Goal: Task Accomplishment & Management: Use online tool/utility

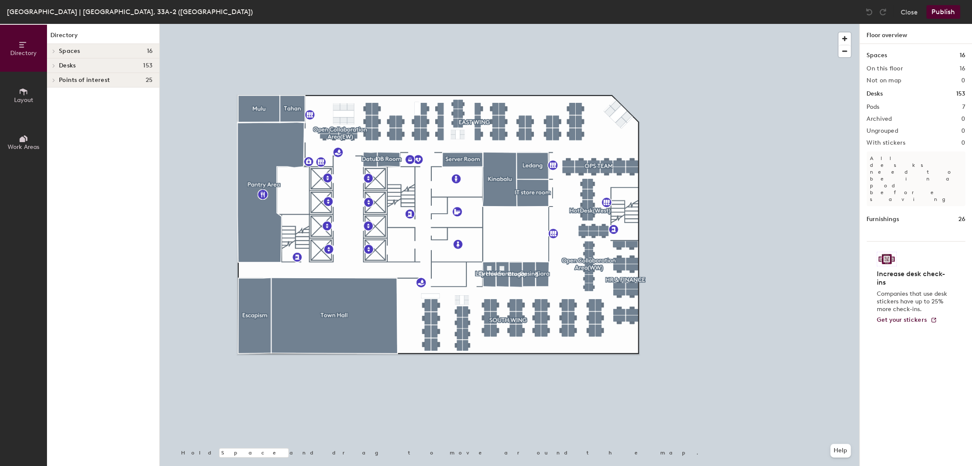
click at [20, 109] on button "Layout" at bounding box center [23, 95] width 47 height 47
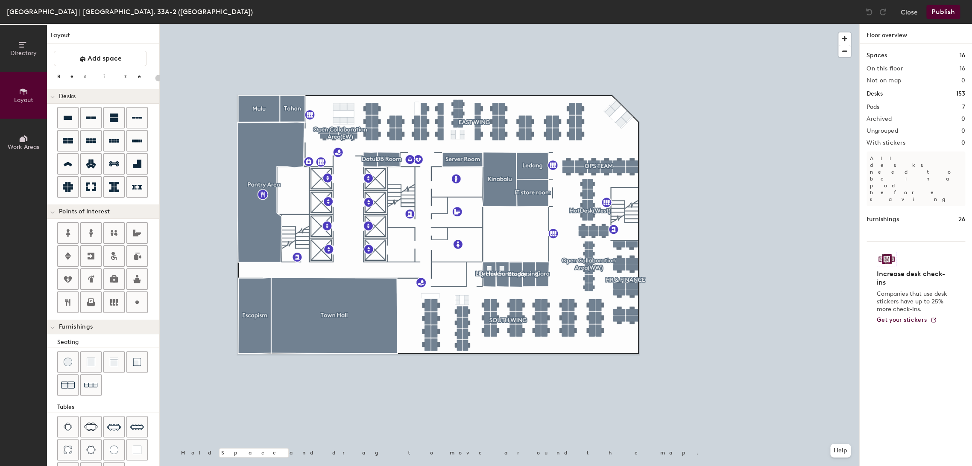
scroll to position [71, 0]
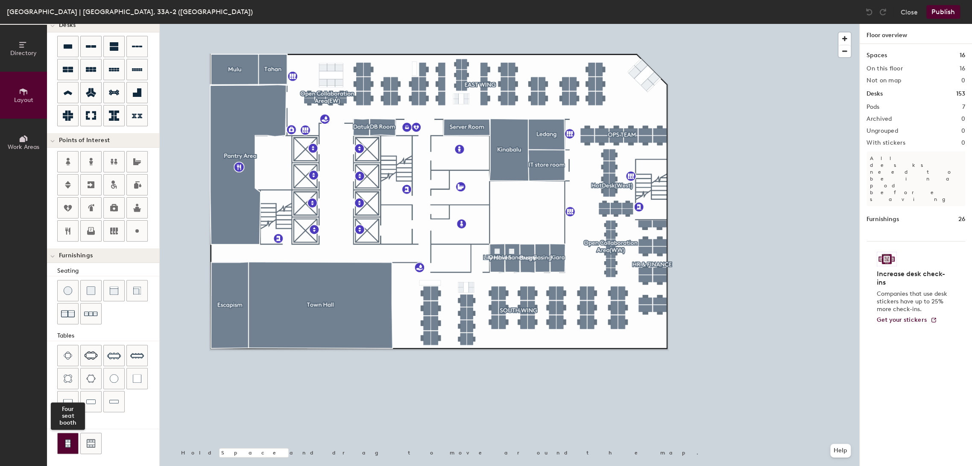
click at [63, 442] on div at bounding box center [68, 443] width 20 height 20
drag, startPoint x: 72, startPoint y: 439, endPoint x: 109, endPoint y: 436, distance: 36.9
click at [72, 438] on div at bounding box center [68, 443] width 20 height 20
click at [63, 438] on div at bounding box center [68, 443] width 20 height 20
click at [626, 24] on div at bounding box center [509, 24] width 699 height 0
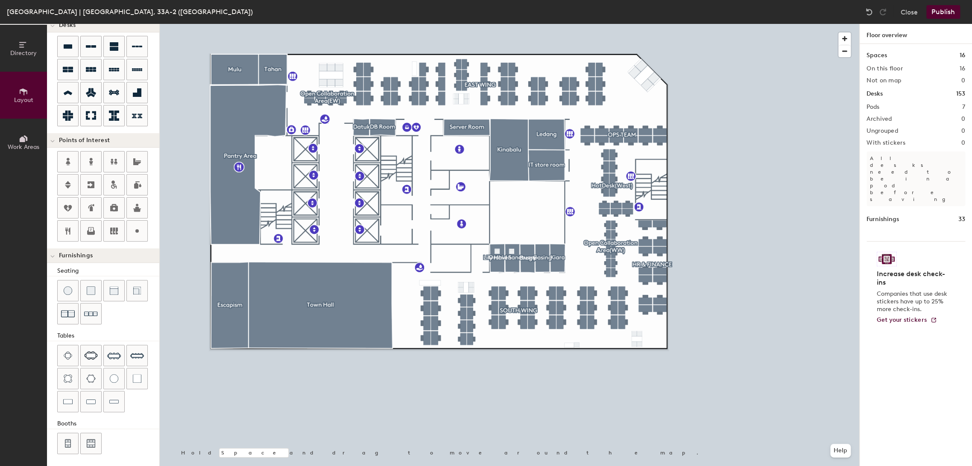
click at [638, 24] on div at bounding box center [509, 24] width 699 height 0
click at [558, 24] on div at bounding box center [509, 24] width 699 height 0
click at [111, 403] on img at bounding box center [113, 402] width 9 height 9
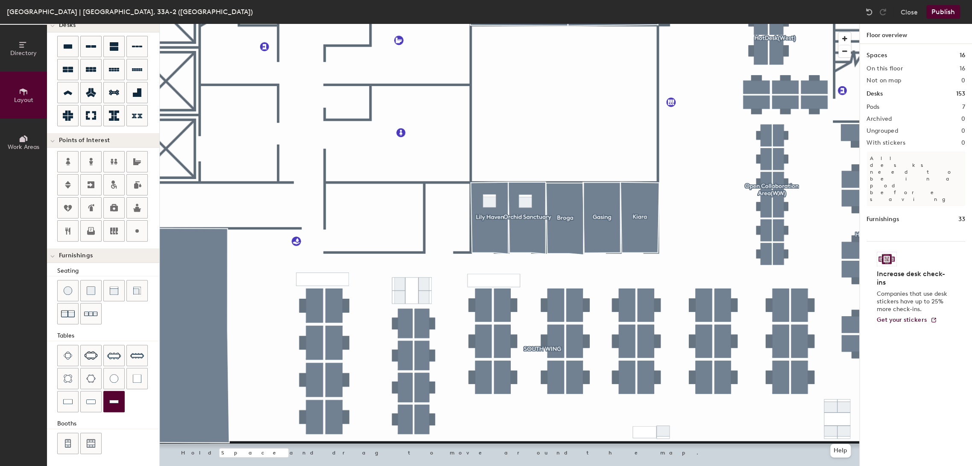
type input "40"
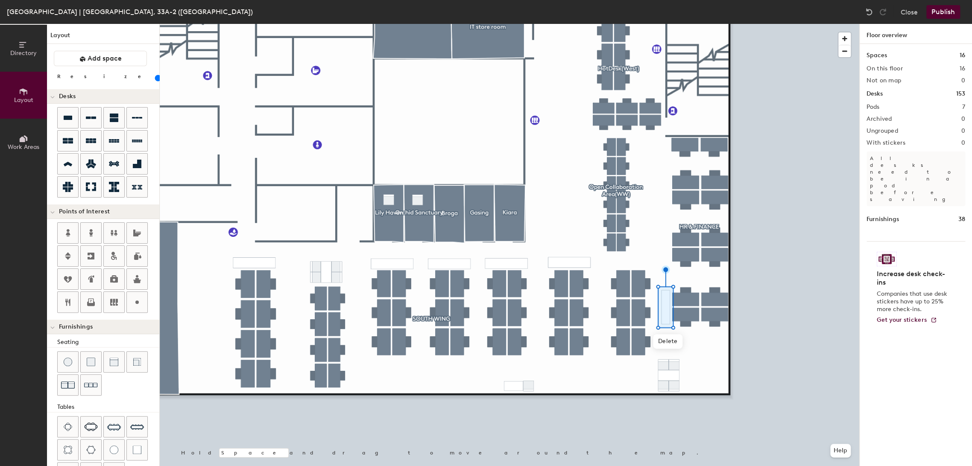
scroll to position [71, 0]
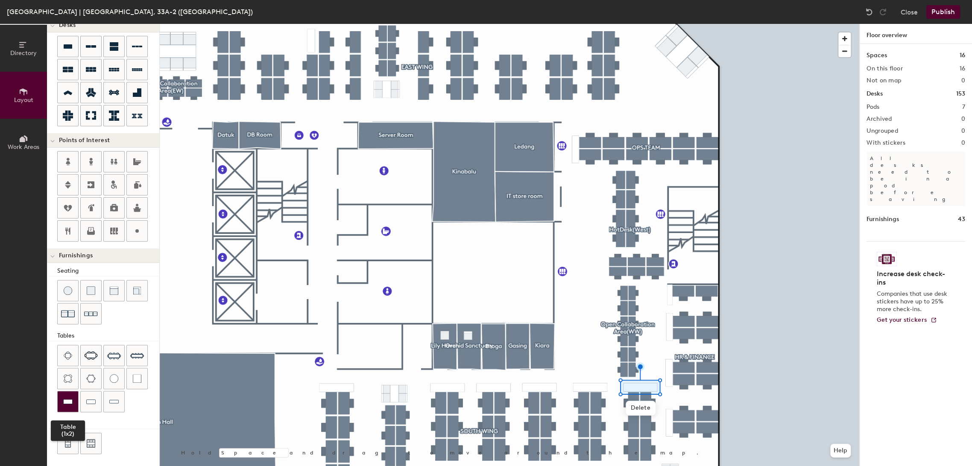
click at [63, 399] on img at bounding box center [67, 402] width 9 height 9
type input "40"
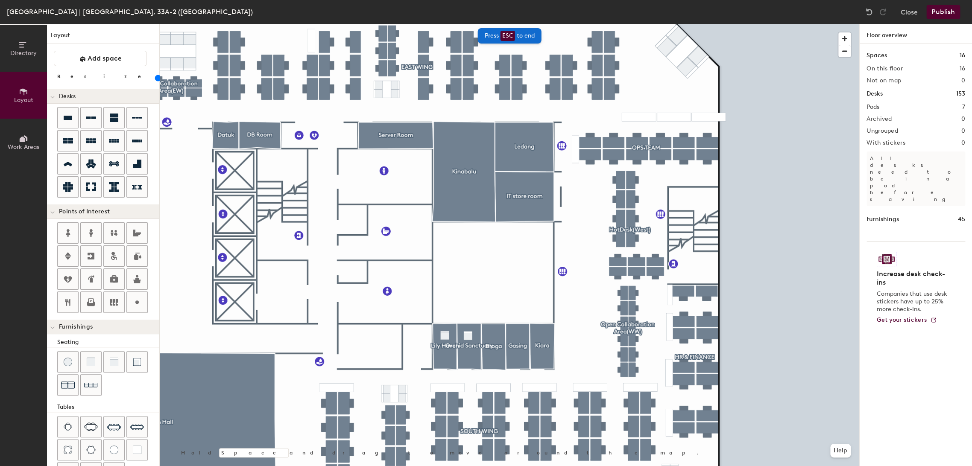
scroll to position [71, 0]
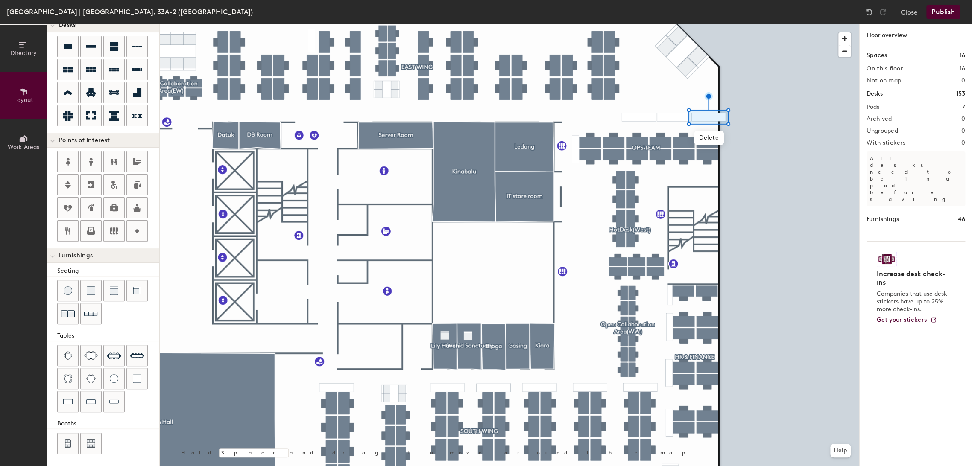
click at [772, 24] on div at bounding box center [509, 24] width 699 height 0
click at [610, 24] on div at bounding box center [509, 24] width 699 height 0
click at [116, 377] on img at bounding box center [114, 379] width 9 height 9
click at [106, 284] on div at bounding box center [114, 291] width 20 height 20
click at [116, 288] on img at bounding box center [114, 291] width 9 height 9
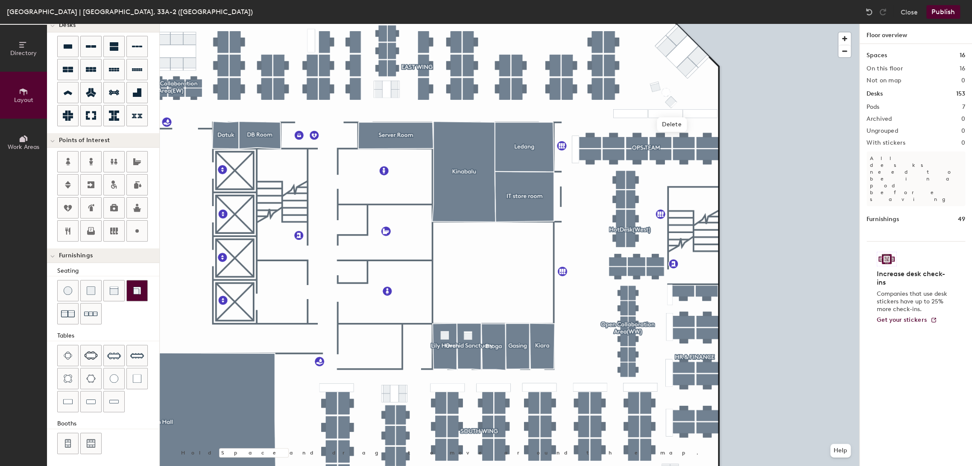
click at [813, 24] on div at bounding box center [509, 24] width 699 height 0
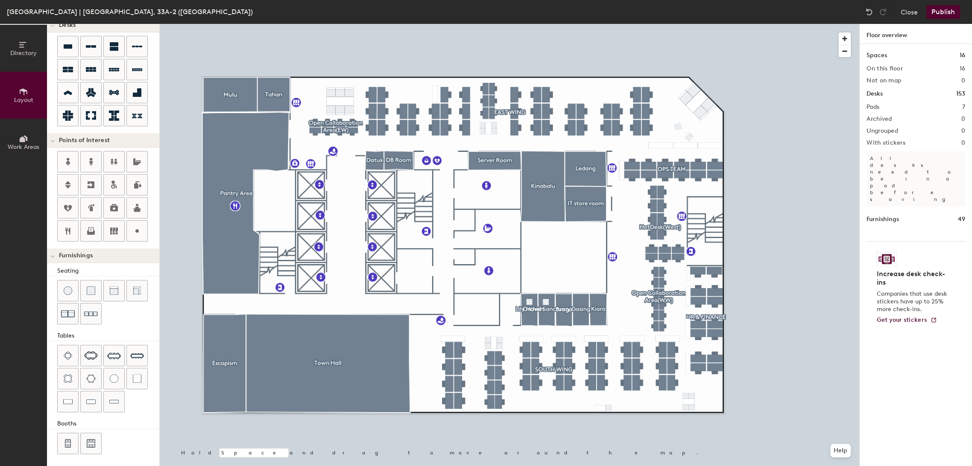
click at [939, 12] on button "Publish" at bounding box center [943, 12] width 34 height 14
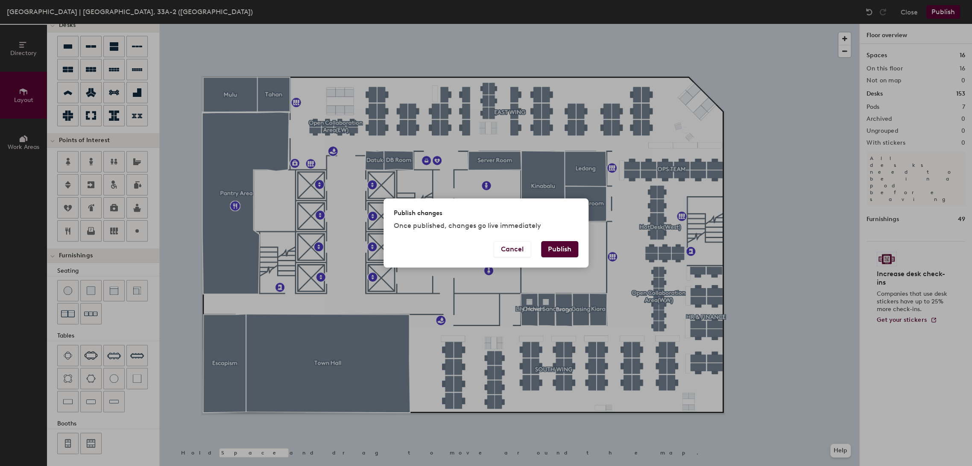
click at [560, 250] on button "Publish" at bounding box center [559, 249] width 37 height 16
type input "20"
